Goal: Information Seeking & Learning: Learn about a topic

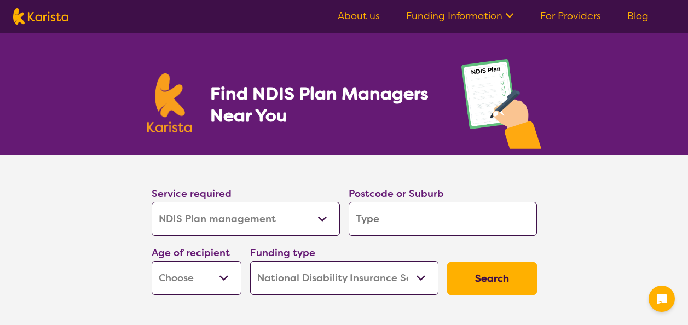
select select "NDIS Plan management"
select select "NDIS"
select select "NDIS Plan management"
select select "NDIS"
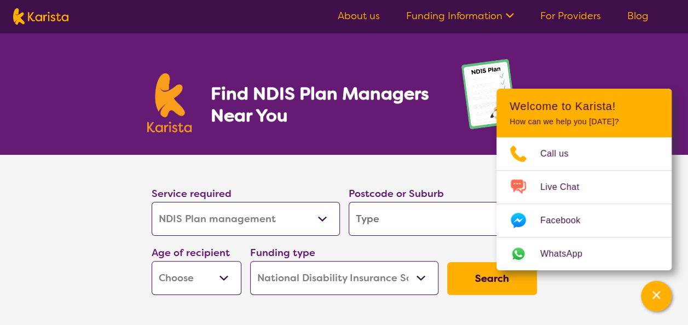
click at [413, 281] on select "Home Care Package (HCP) National Disability Insurance Scheme (NDIS) I don't know" at bounding box center [344, 278] width 188 height 34
click at [367, 173] on section "Service required Allied Health Assistant Assessment ([MEDICAL_DATA] or [MEDICAL…" at bounding box center [344, 227] width 420 height 144
click at [449, 218] on input "search" at bounding box center [443, 219] width 188 height 34
type input "w"
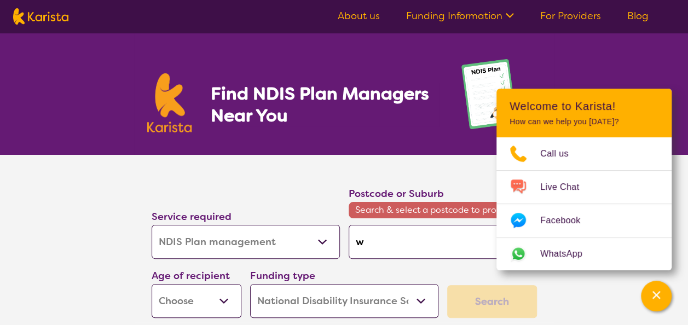
type input "wi"
type input "wil"
type input "will"
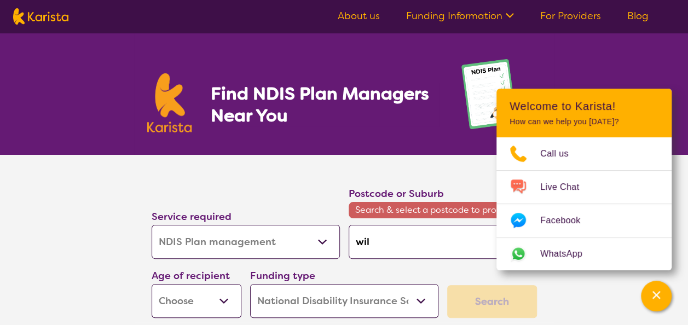
type input "will"
type input "[PERSON_NAME]"
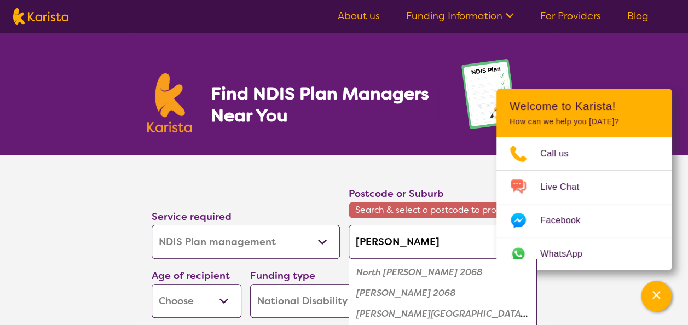
type input "[PERSON_NAME]"
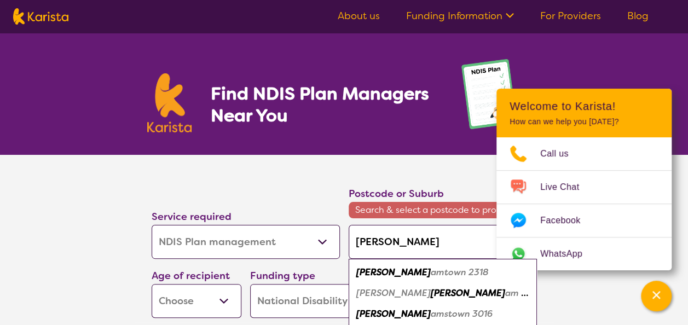
type input "[PERSON_NAME]"
click at [431, 312] on em "Landing 3027" at bounding box center [460, 313] width 59 height 11
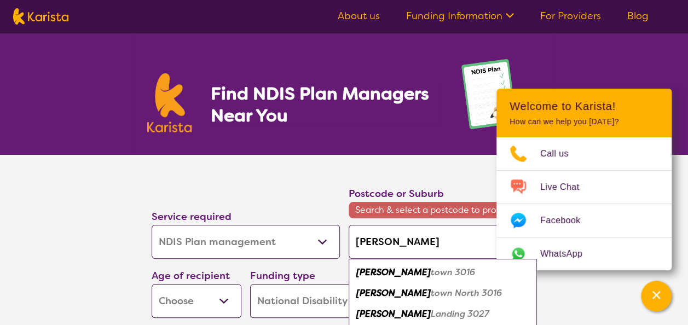
type input "3027"
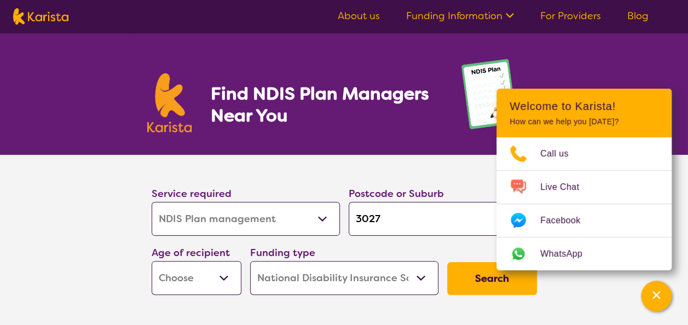
click at [319, 224] on select "Allied Health Assistant Assessment ([MEDICAL_DATA] or [MEDICAL_DATA]) Behaviour…" at bounding box center [246, 219] width 188 height 34
select select "NDIS Support Coordination"
click at [152, 202] on select "Allied Health Assistant Assessment ([MEDICAL_DATA] or [MEDICAL_DATA]) Behaviour…" at bounding box center [246, 219] width 188 height 34
select select "NDIS Support Coordination"
click at [228, 279] on select "Early Childhood - 0 to 9 Child - 10 to 11 Adolescent - 12 to 17 Adult - 18 to 6…" at bounding box center [197, 278] width 90 height 34
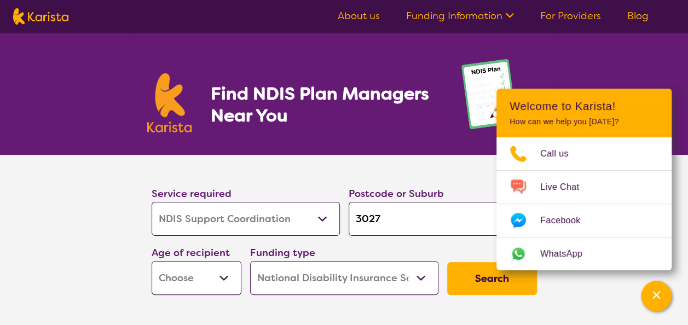
select select "AD"
click at [152, 261] on select "Early Childhood - 0 to 9 Child - 10 to 11 Adolescent - 12 to 17 Adult - 18 to 6…" at bounding box center [197, 278] width 90 height 34
select select "AD"
click at [476, 279] on button "Search" at bounding box center [492, 278] width 90 height 33
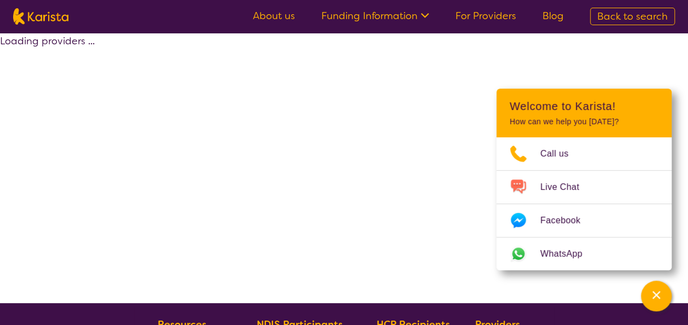
select select "by_score"
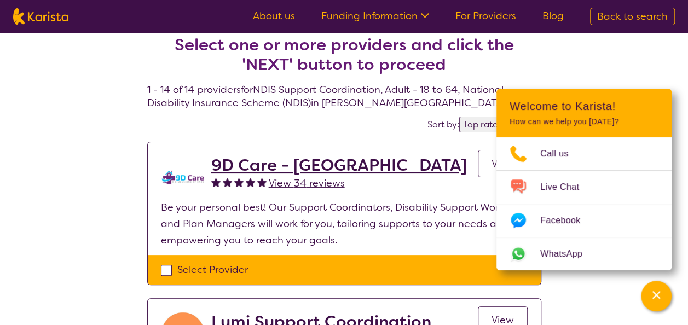
scroll to position [14, 0]
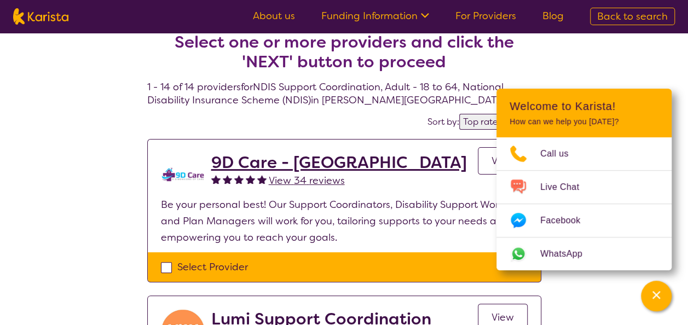
click at [657, 306] on div "Channel Menu" at bounding box center [656, 296] width 22 height 24
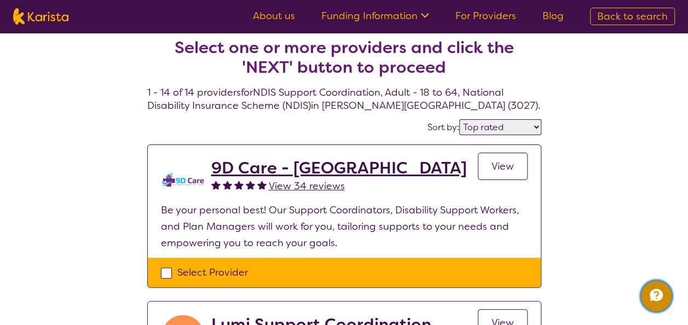
scroll to position [0, 0]
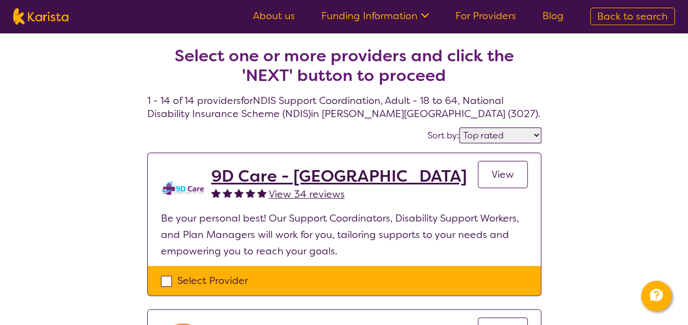
click at [503, 178] on span "View" at bounding box center [502, 174] width 22 height 13
